Goal: Task Accomplishment & Management: Use online tool/utility

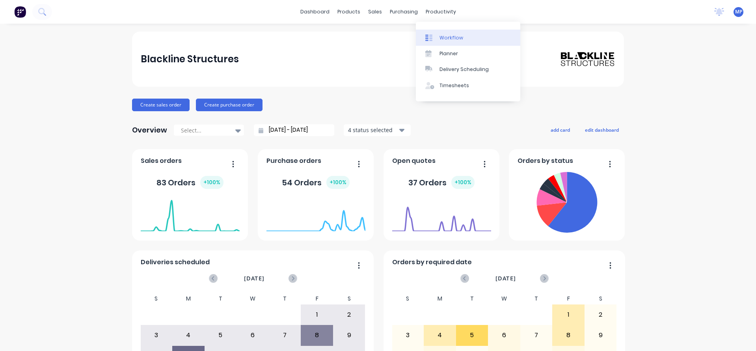
click at [453, 37] on div "Workflow" at bounding box center [452, 37] width 24 height 7
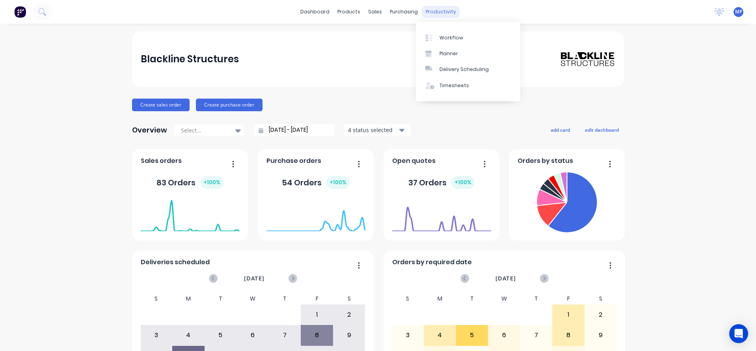
click at [434, 14] on div "productivity" at bounding box center [441, 12] width 38 height 12
click at [448, 52] on div "Planner" at bounding box center [449, 53] width 19 height 7
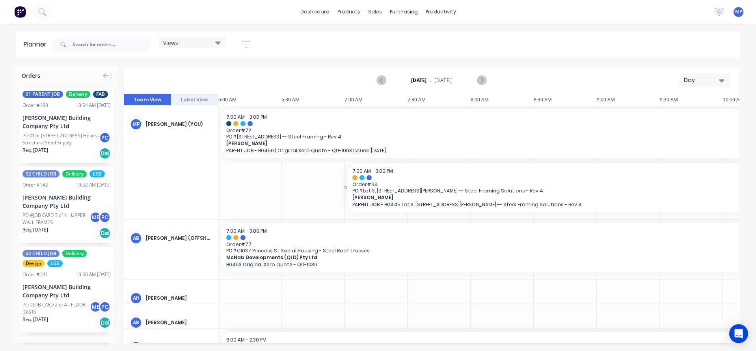
scroll to position [0, 554]
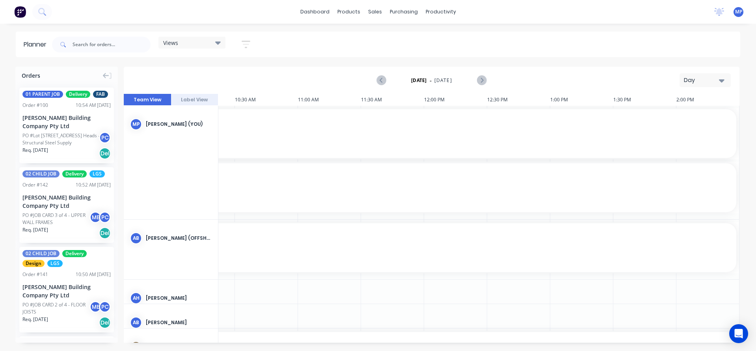
click at [217, 43] on icon at bounding box center [218, 42] width 6 height 3
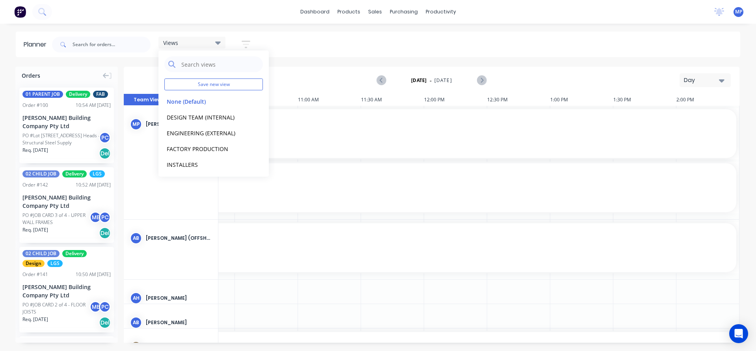
click at [579, 40] on div "Views Save new view None (Default) edit DESIGN TEAM (INTERNAL) edit ENGINEERING…" at bounding box center [395, 45] width 690 height 24
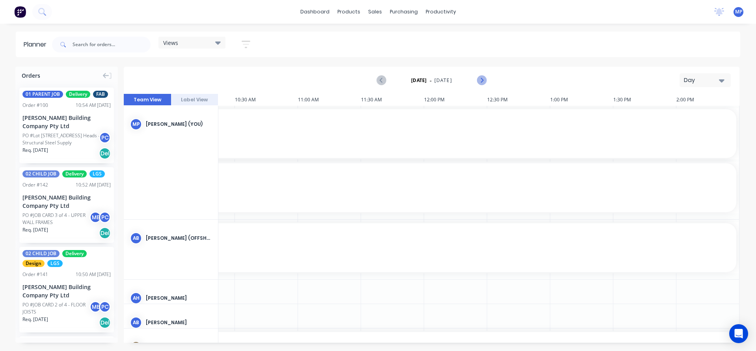
click at [481, 78] on icon "Next page" at bounding box center [482, 80] width 4 height 6
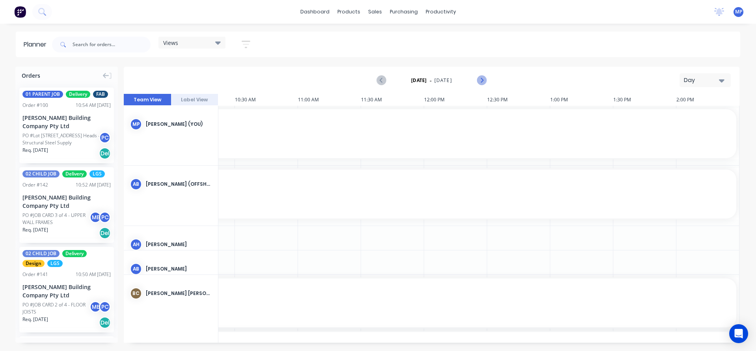
click at [481, 78] on icon "Next page" at bounding box center [482, 80] width 4 height 6
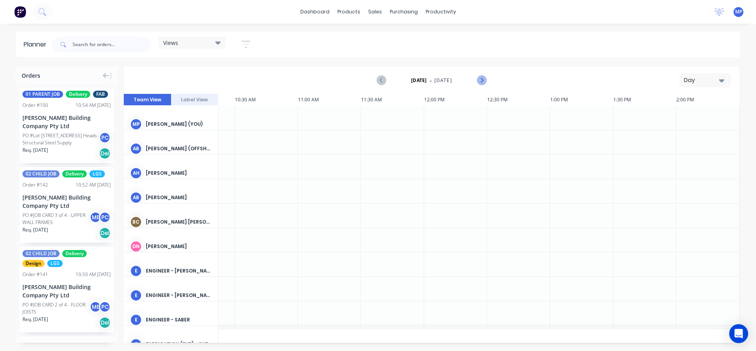
click at [482, 78] on icon "Next page" at bounding box center [481, 80] width 9 height 9
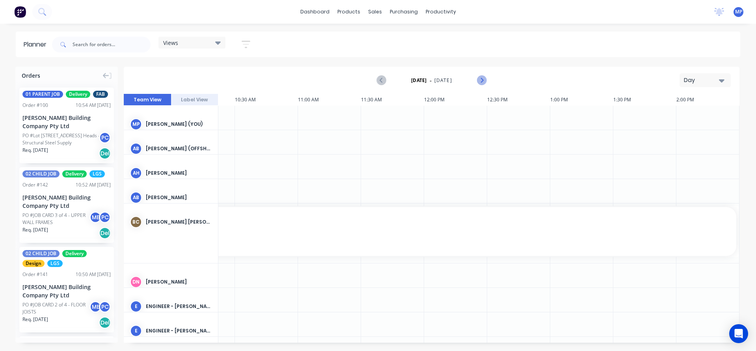
click at [482, 78] on icon "Next page" at bounding box center [481, 80] width 9 height 9
click at [386, 80] on icon "Previous page" at bounding box center [381, 80] width 9 height 9
click at [382, 78] on icon "Previous page" at bounding box center [381, 80] width 9 height 9
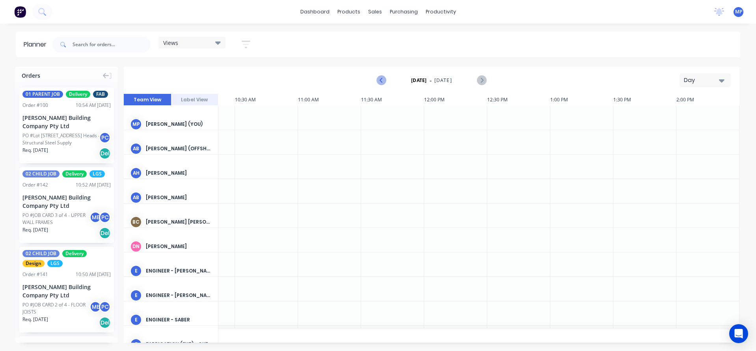
click at [382, 78] on icon "Previous page" at bounding box center [381, 80] width 9 height 9
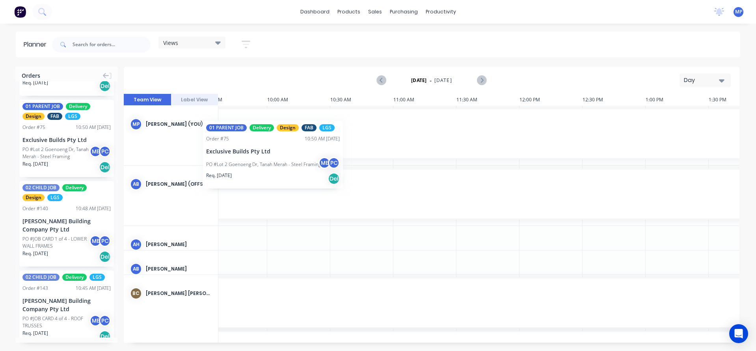
scroll to position [0, 454]
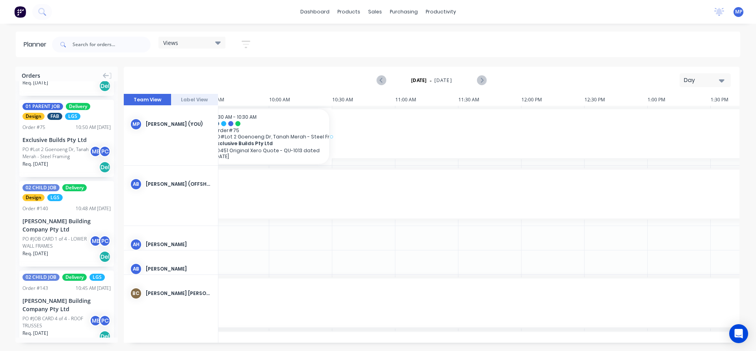
drag, startPoint x: 47, startPoint y: 160, endPoint x: 253, endPoint y: 112, distance: 212.5
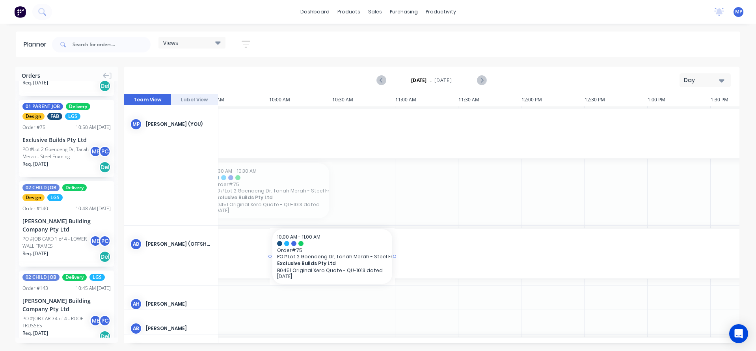
drag, startPoint x: 239, startPoint y: 187, endPoint x: 277, endPoint y: 248, distance: 71.9
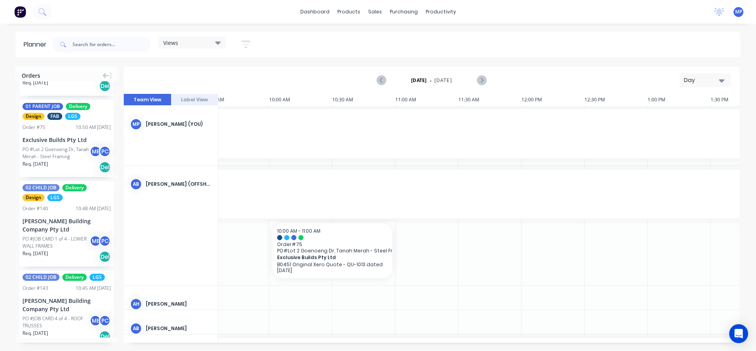
click at [727, 80] on button "Day" at bounding box center [705, 80] width 51 height 14
click at [673, 116] on div "Week" at bounding box center [691, 117] width 78 height 16
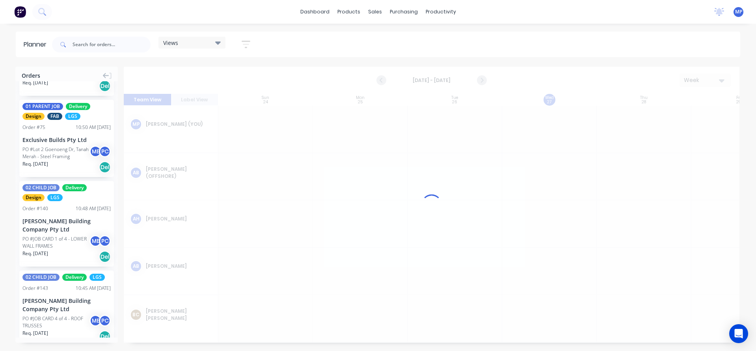
scroll to position [0, 0]
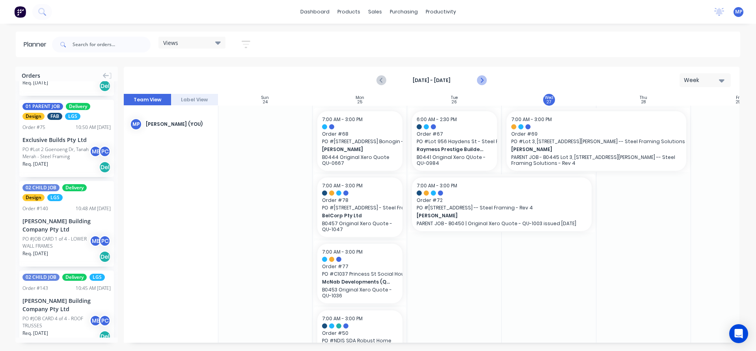
click at [481, 80] on icon "Next page" at bounding box center [481, 80] width 9 height 9
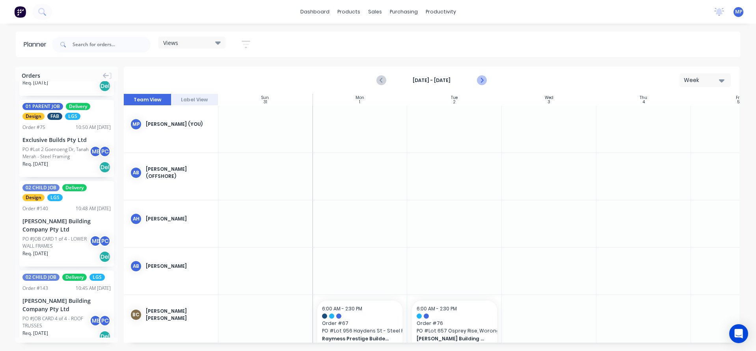
click at [481, 80] on icon "Next page" at bounding box center [481, 80] width 9 height 9
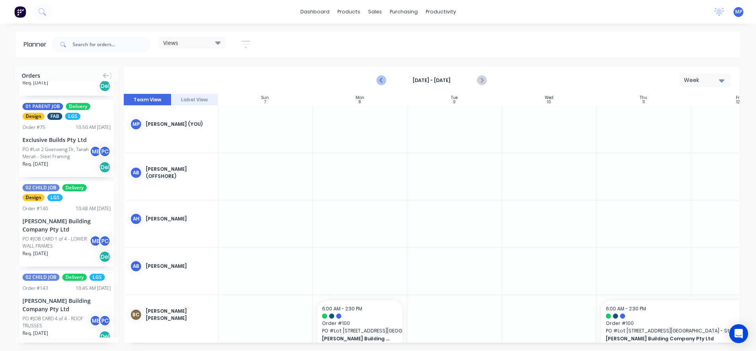
click at [386, 78] on icon "Previous page" at bounding box center [381, 80] width 9 height 9
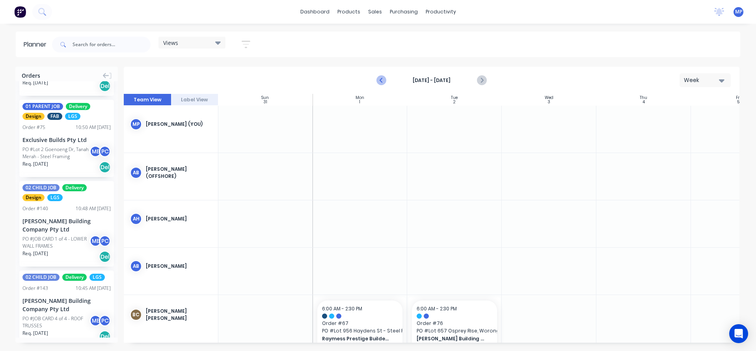
click at [382, 77] on icon "Previous page" at bounding box center [381, 80] width 9 height 9
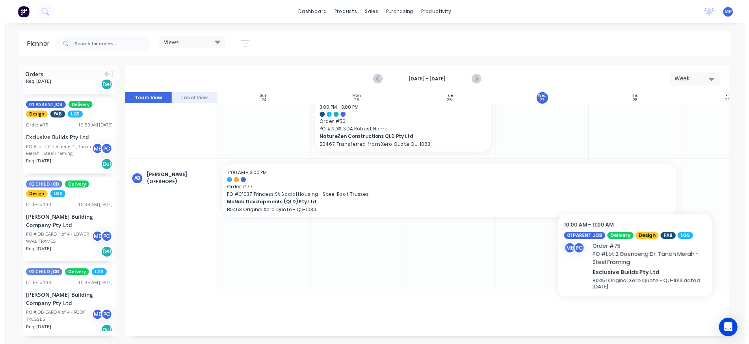
scroll to position [276, 0]
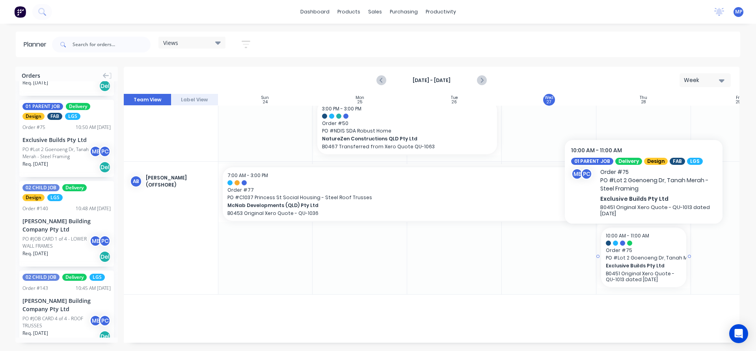
drag, startPoint x: 644, startPoint y: 266, endPoint x: 641, endPoint y: 275, distance: 9.8
drag, startPoint x: 641, startPoint y: 275, endPoint x: 669, endPoint y: 270, distance: 28.1
drag, startPoint x: 669, startPoint y: 270, endPoint x: 664, endPoint y: 274, distance: 6.5
drag, startPoint x: 664, startPoint y: 274, endPoint x: 649, endPoint y: 279, distance: 15.3
drag, startPoint x: 649, startPoint y: 279, endPoint x: 659, endPoint y: 276, distance: 9.9
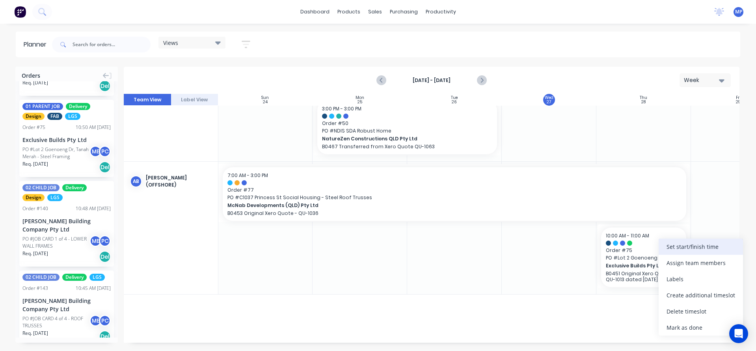
click at [681, 244] on div "Set start/finish time" at bounding box center [701, 247] width 84 height 16
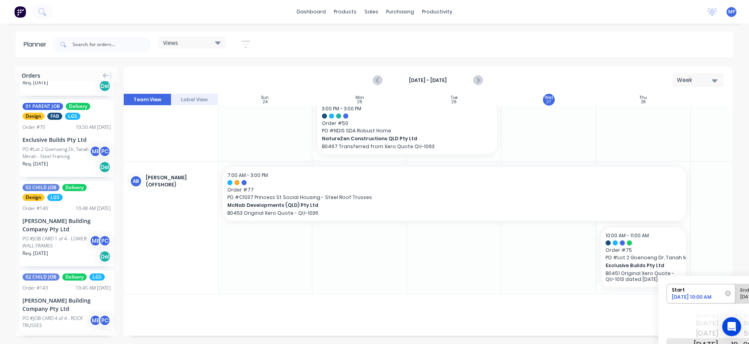
click at [736, 292] on input "End [DATE] 11:00 AM" at bounding box center [736, 293] width 0 height 19
radio input "true"
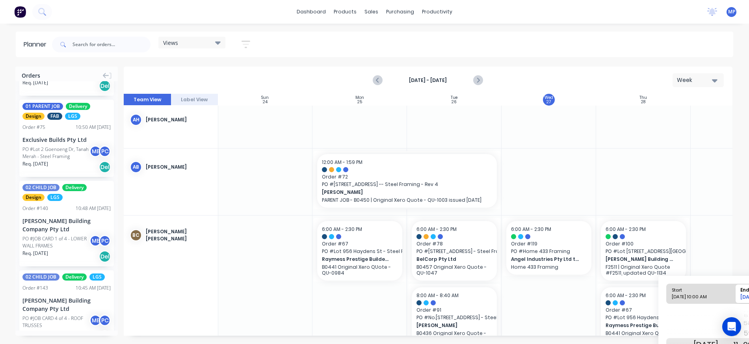
scroll to position [473, 0]
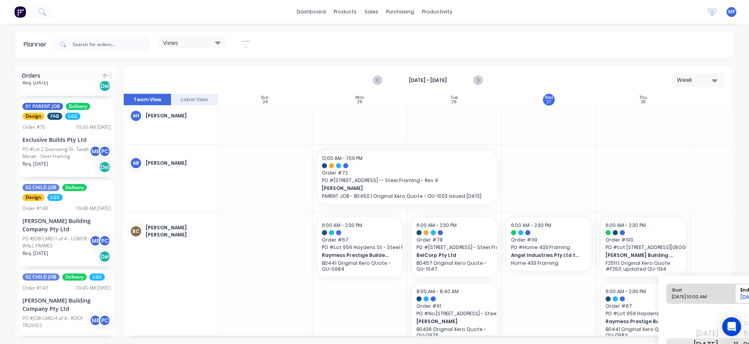
click at [708, 331] on div "[DATE]" at bounding box center [706, 333] width 25 height 13
drag, startPoint x: 740, startPoint y: 281, endPoint x: 714, endPoint y: 257, distance: 35.2
click at [714, 257] on div "Orders 01 PARENT JOB Delivery FAB Order # 100 10:54 AM [DATE] [PERSON_NAME] Bui…" at bounding box center [374, 205] width 749 height 277
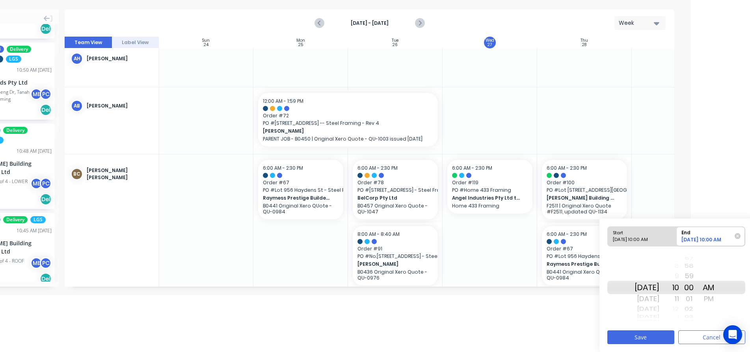
scroll to position [57, 62]
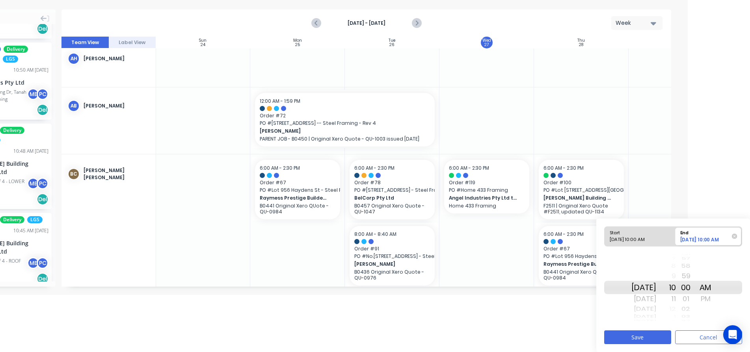
click at [714, 237] on div "[DATE] 10:00 AM" at bounding box center [706, 241] width 56 height 9
click at [674, 237] on input "End [DATE] 10:00 AM" at bounding box center [673, 236] width 0 height 19
click at [714, 237] on div "[DATE] 10:00 AM" at bounding box center [706, 241] width 56 height 9
click at [674, 237] on input "End [DATE] 10:00 AM" at bounding box center [673, 236] width 0 height 19
click at [654, 300] on div "[DATE]" at bounding box center [644, 299] width 25 height 13
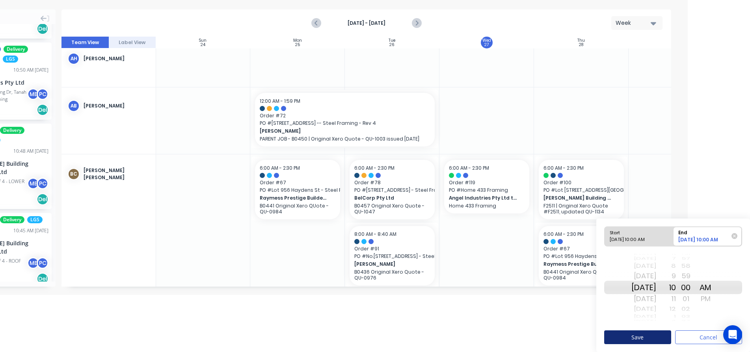
click at [649, 340] on button "Save" at bounding box center [637, 338] width 67 height 14
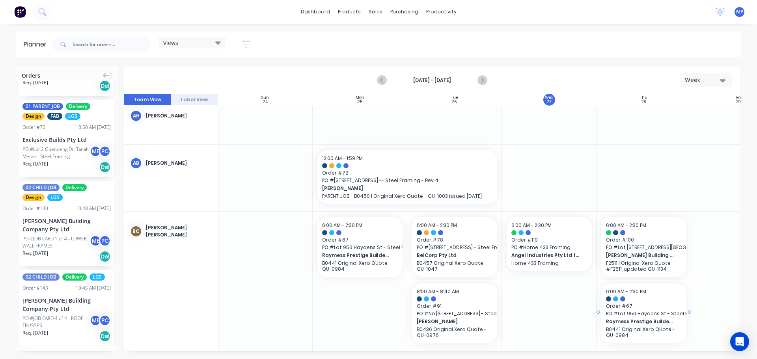
scroll to position [461, 0]
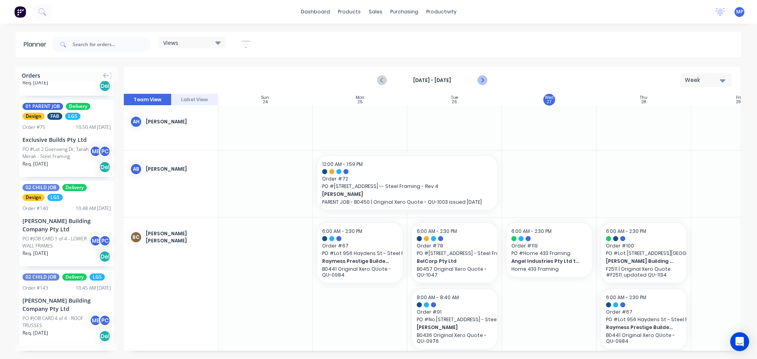
click at [485, 80] on icon "Next page" at bounding box center [481, 80] width 9 height 9
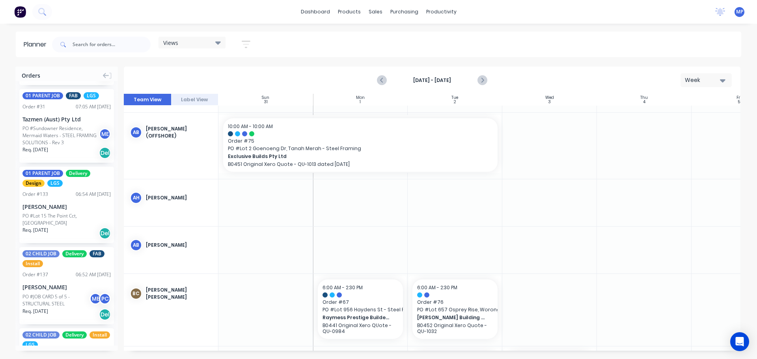
scroll to position [39, 0]
click at [184, 43] on div "Views" at bounding box center [192, 42] width 58 height 7
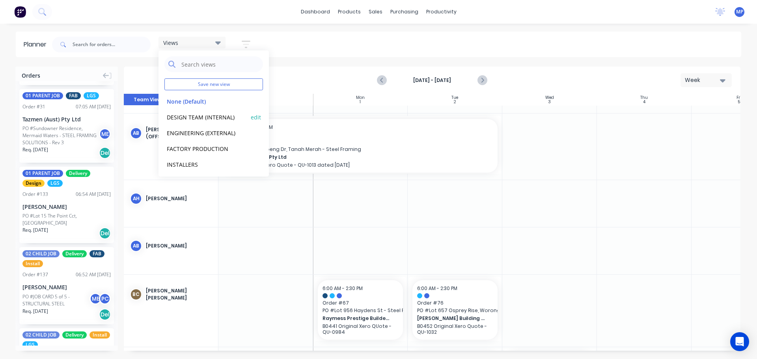
click at [190, 115] on button "DESIGN TEAM (INTERNAL)" at bounding box center [206, 116] width 84 height 9
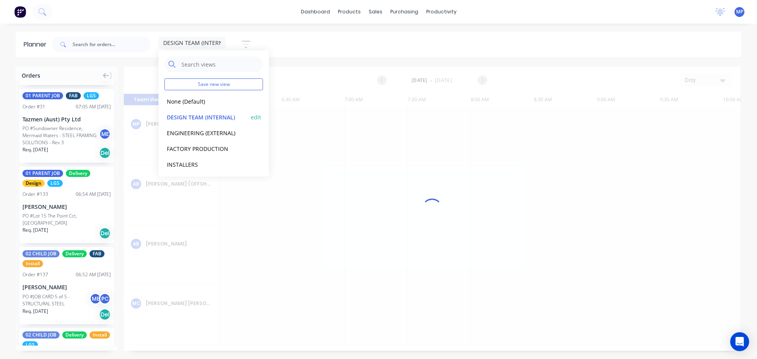
scroll to position [0, 550]
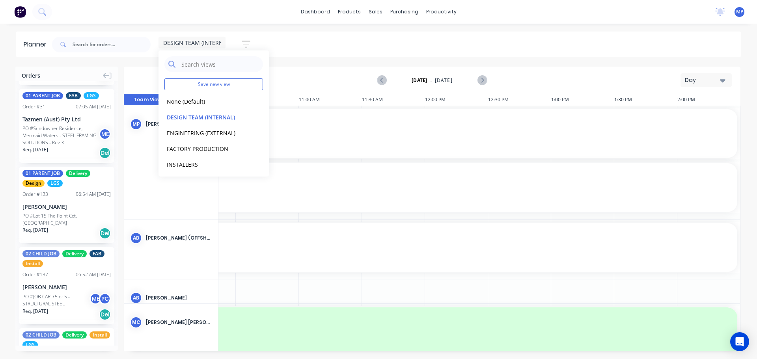
click at [716, 86] on button "Day" at bounding box center [705, 80] width 51 height 14
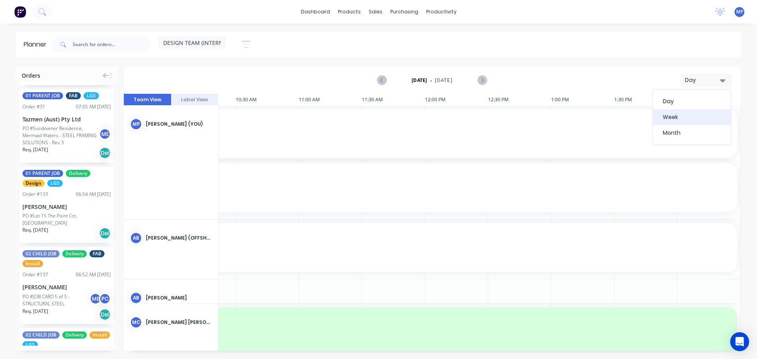
click at [679, 116] on div "Week" at bounding box center [692, 117] width 78 height 16
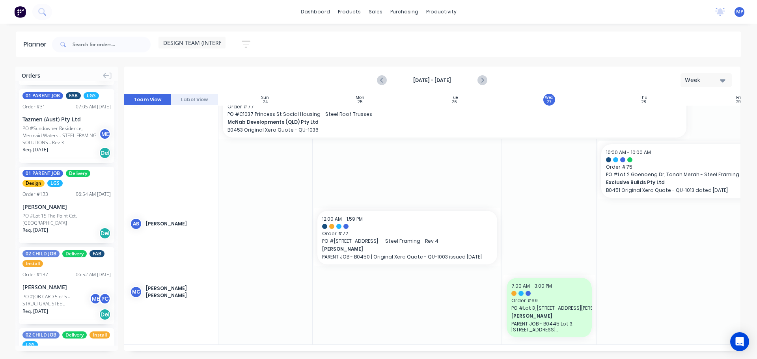
scroll to position [362, 0]
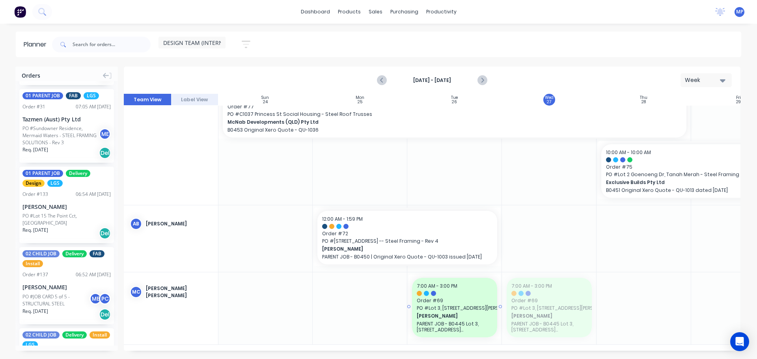
drag, startPoint x: 539, startPoint y: 297, endPoint x: 465, endPoint y: 296, distance: 74.1
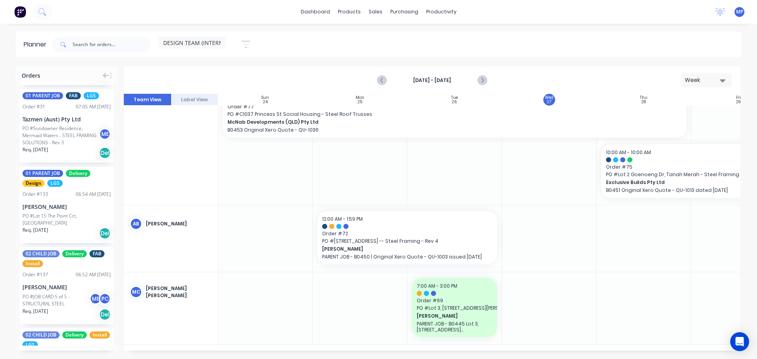
scroll to position [362, 0]
click at [380, 82] on icon "Previous page" at bounding box center [381, 80] width 9 height 9
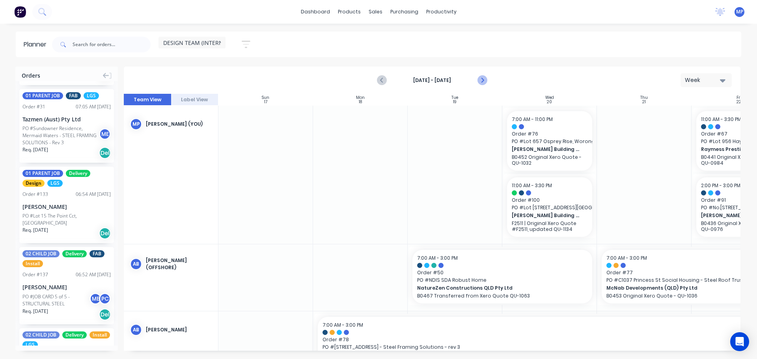
click at [481, 80] on icon "Next page" at bounding box center [481, 80] width 9 height 9
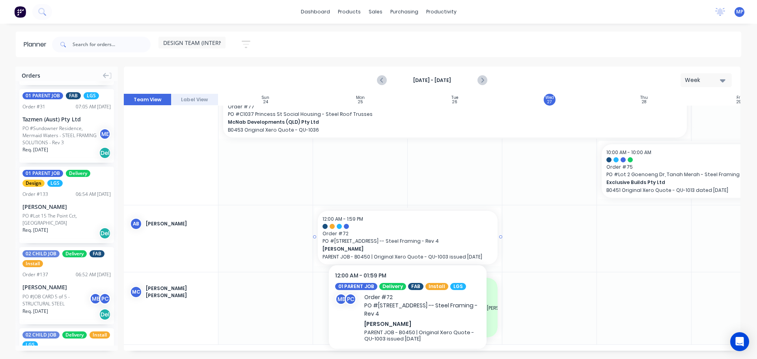
scroll to position [356, 0]
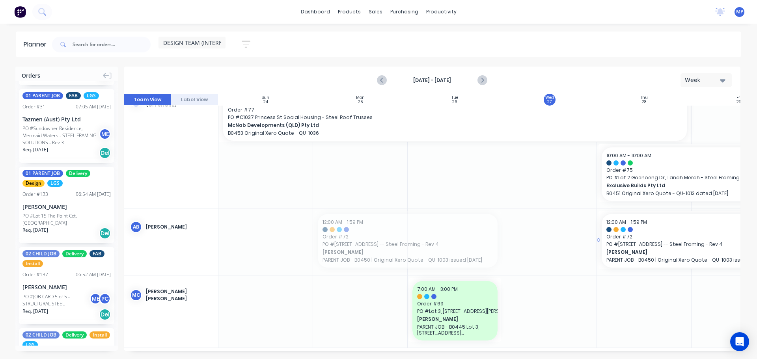
drag, startPoint x: 342, startPoint y: 237, endPoint x: 654, endPoint y: 222, distance: 311.8
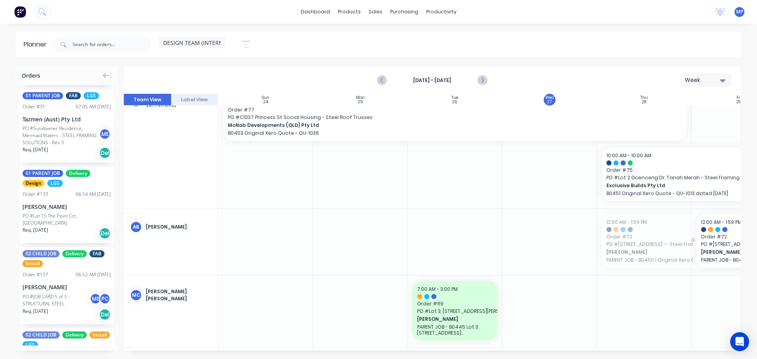
drag, startPoint x: 616, startPoint y: 241, endPoint x: 717, endPoint y: 239, distance: 101.3
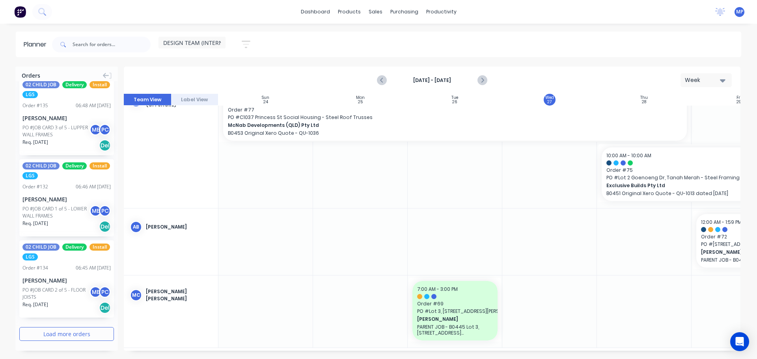
scroll to position [1405, 0]
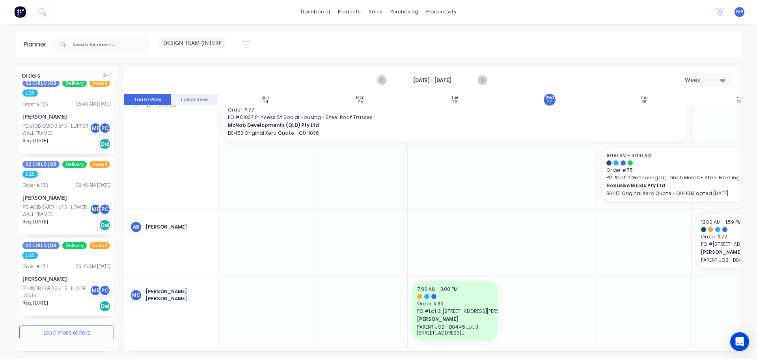
click at [60, 332] on button "Load more orders" at bounding box center [66, 333] width 95 height 14
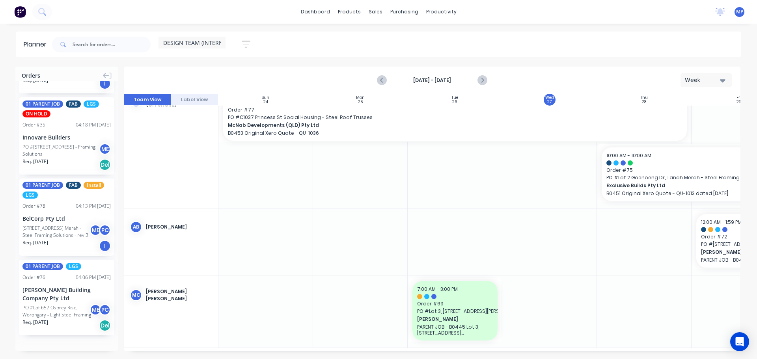
scroll to position [2306, 0]
drag, startPoint x: 40, startPoint y: 212, endPoint x: 563, endPoint y: 244, distance: 523.8
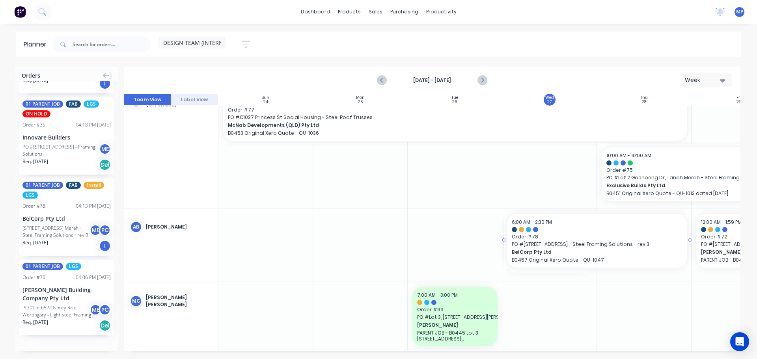
drag, startPoint x: 596, startPoint y: 242, endPoint x: 643, endPoint y: 237, distance: 46.8
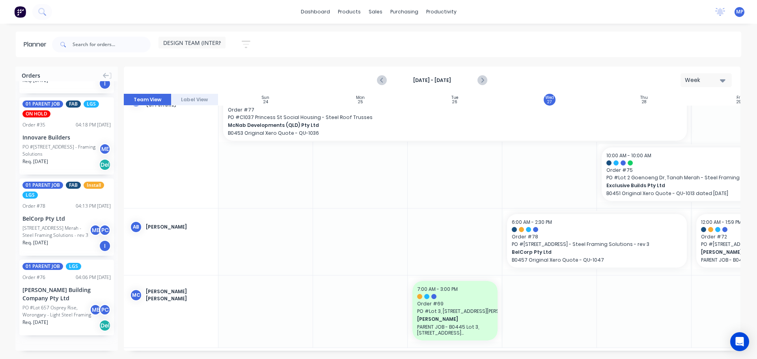
click at [50, 210] on div "01 PARENT JOB FAB Install LGS Order # 78 04:13 PM [DATE] BelCorp Pty Ltd [GEOGR…" at bounding box center [66, 217] width 95 height 77
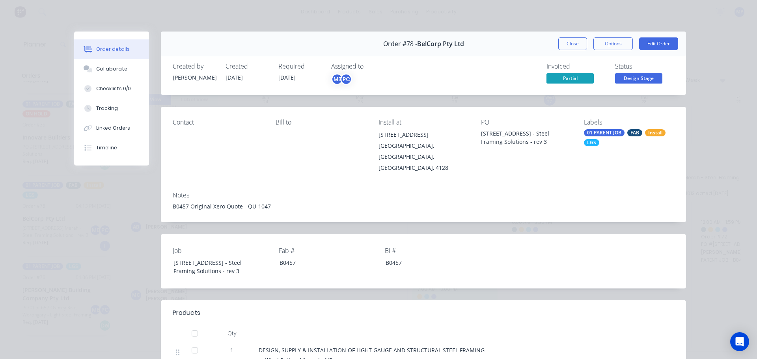
click at [287, 20] on div "Order details Collaborate Checklists 0/0 Tracking Linked Orders Timeline Order …" at bounding box center [378, 179] width 757 height 359
click at [565, 41] on button "Close" at bounding box center [572, 43] width 29 height 13
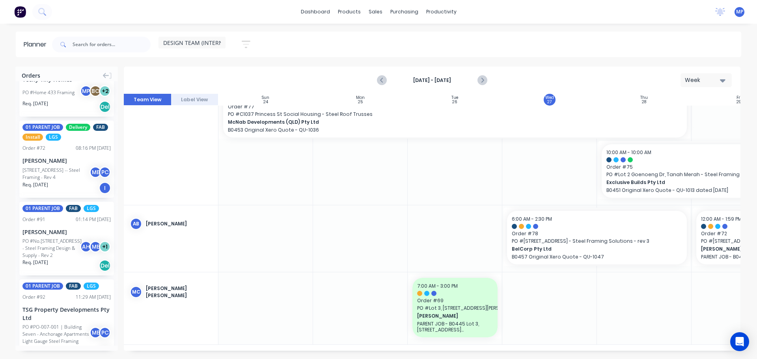
scroll to position [740, 0]
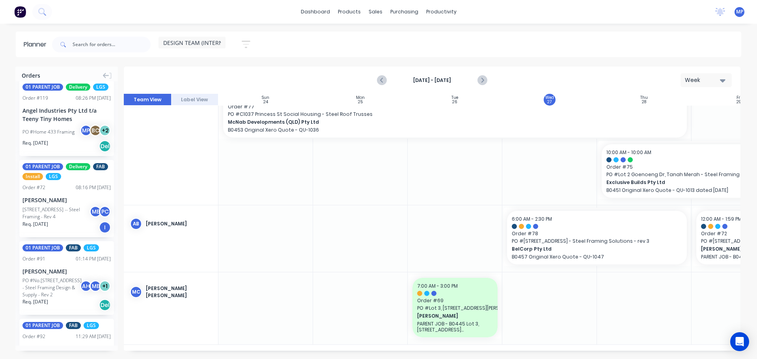
click at [590, 43] on div "DESIGN TEAM (INTERNAL) Save new view None (Default) edit DESIGN TEAM (INTERNAL)…" at bounding box center [395, 45] width 691 height 24
click at [533, 347] on div "Sun 24 [DATE] Mon 25 [DATE] Tue 26 [DATE] Wed 27 [DATE] Thu 28 [DATE] Fri 29 [D…" at bounding box center [432, 222] width 617 height 257
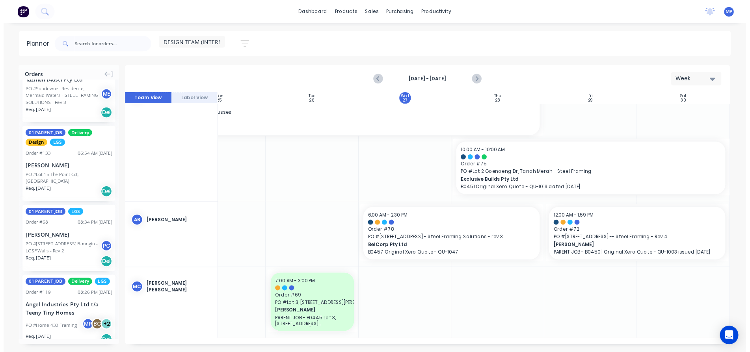
scroll to position [504, 0]
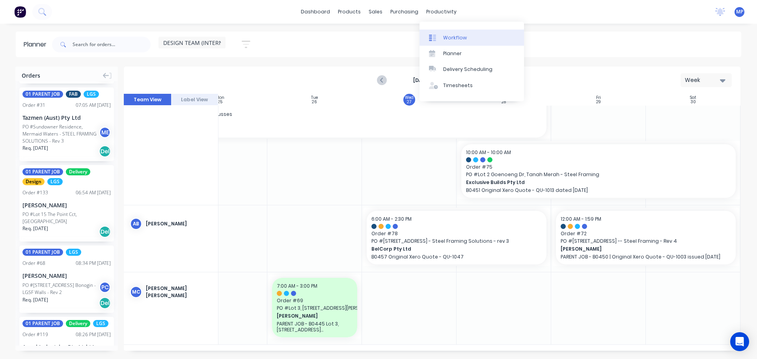
click at [452, 36] on div "Workflow" at bounding box center [455, 37] width 24 height 7
